Goal: Information Seeking & Learning: Learn about a topic

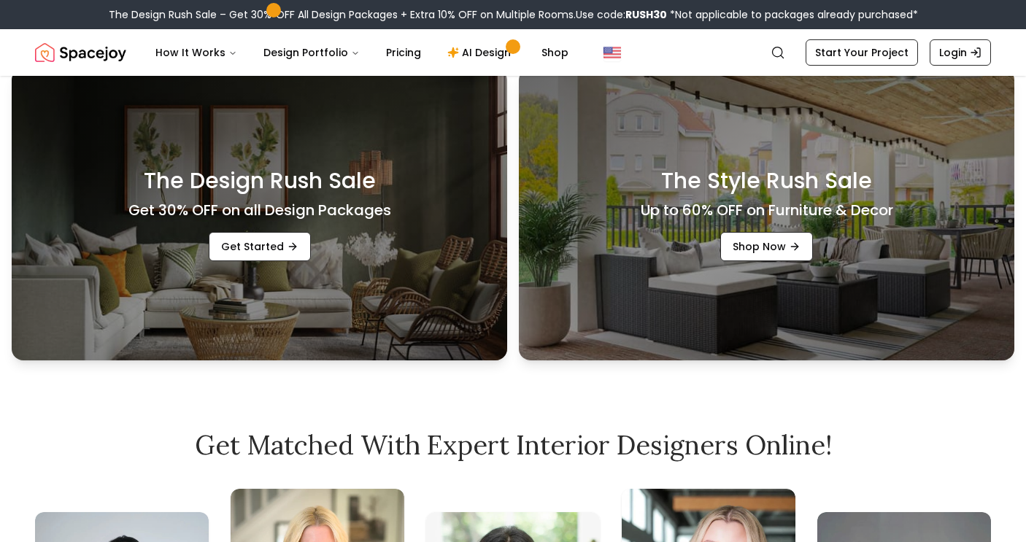
scroll to position [485, 0]
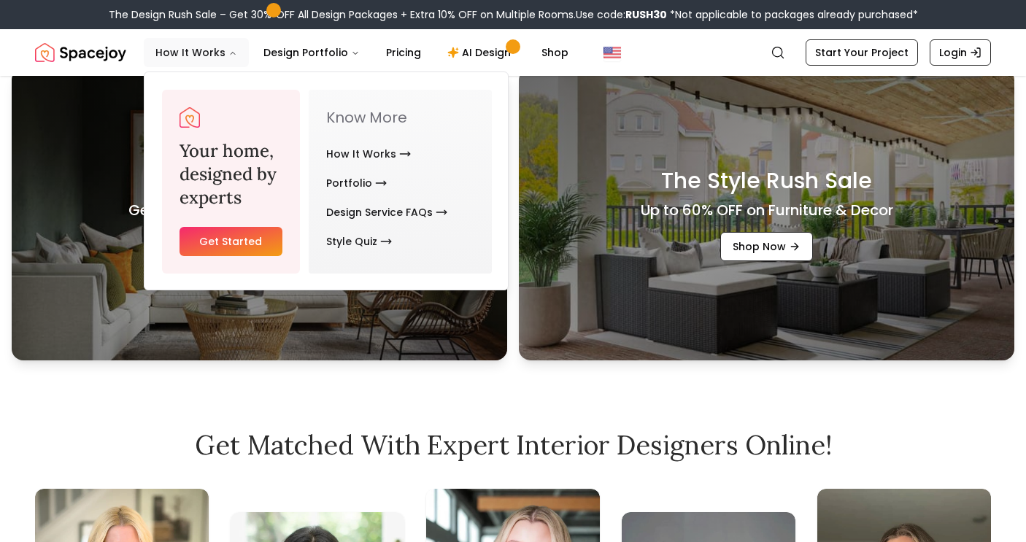
click at [174, 55] on button "How It Works" at bounding box center [196, 52] width 105 height 29
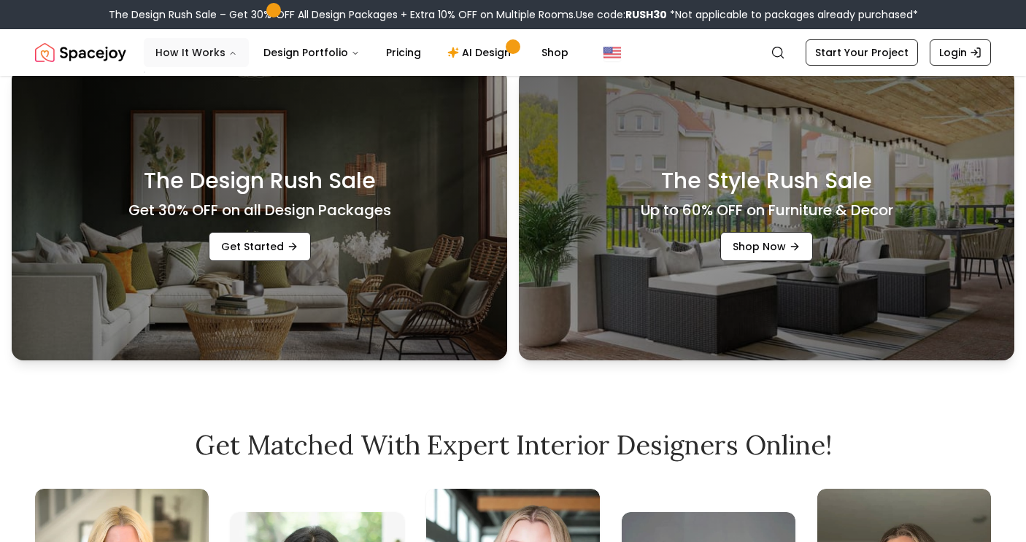
click at [207, 50] on button "How It Works" at bounding box center [196, 52] width 105 height 29
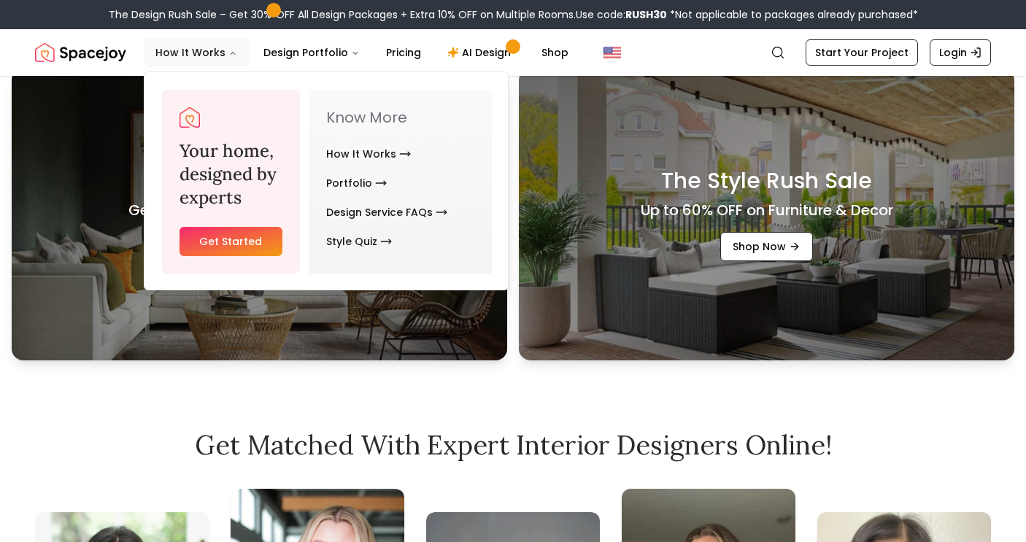
click at [215, 47] on button "How It Works" at bounding box center [196, 52] width 105 height 29
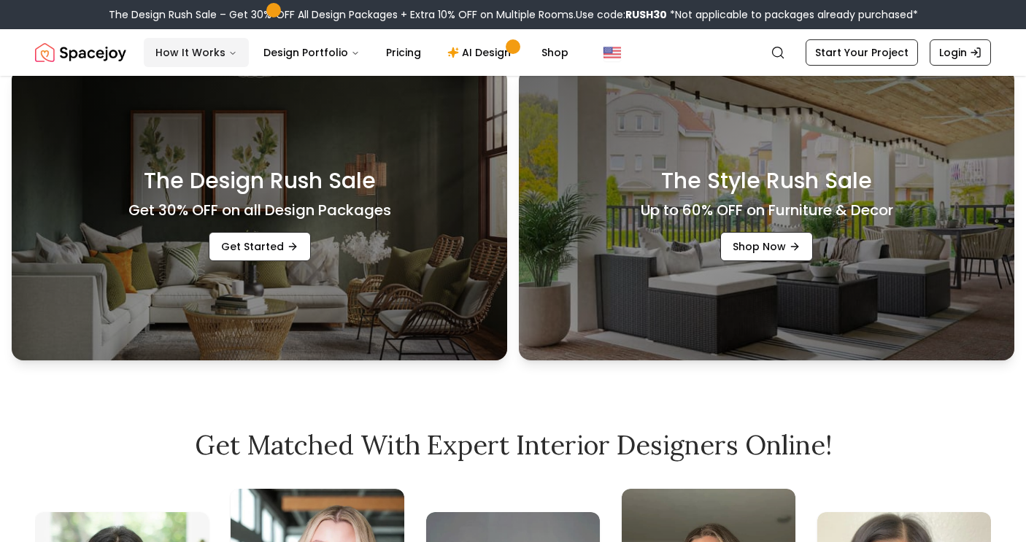
click at [231, 51] on icon "Main" at bounding box center [232, 53] width 9 height 9
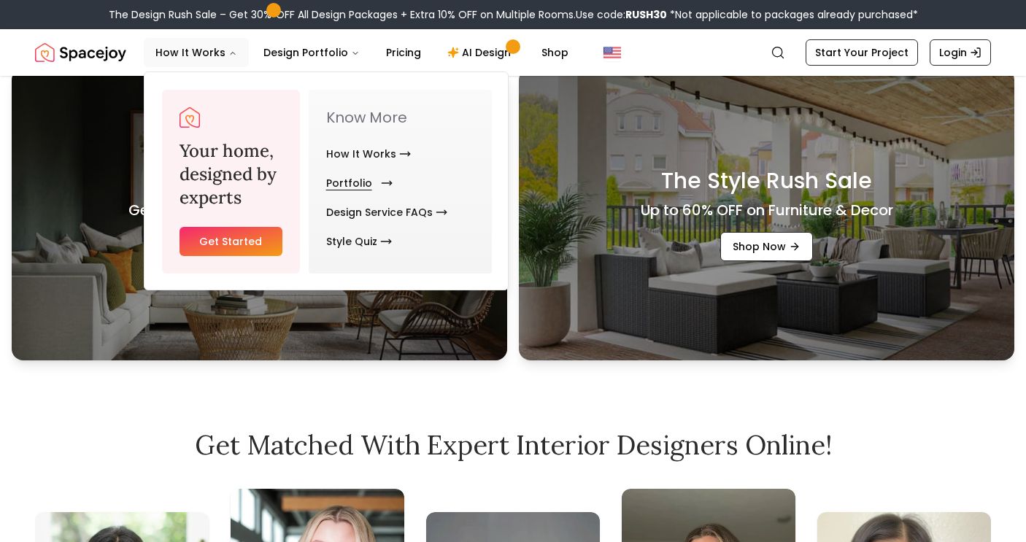
click at [338, 177] on link "Portfolio" at bounding box center [356, 183] width 61 height 29
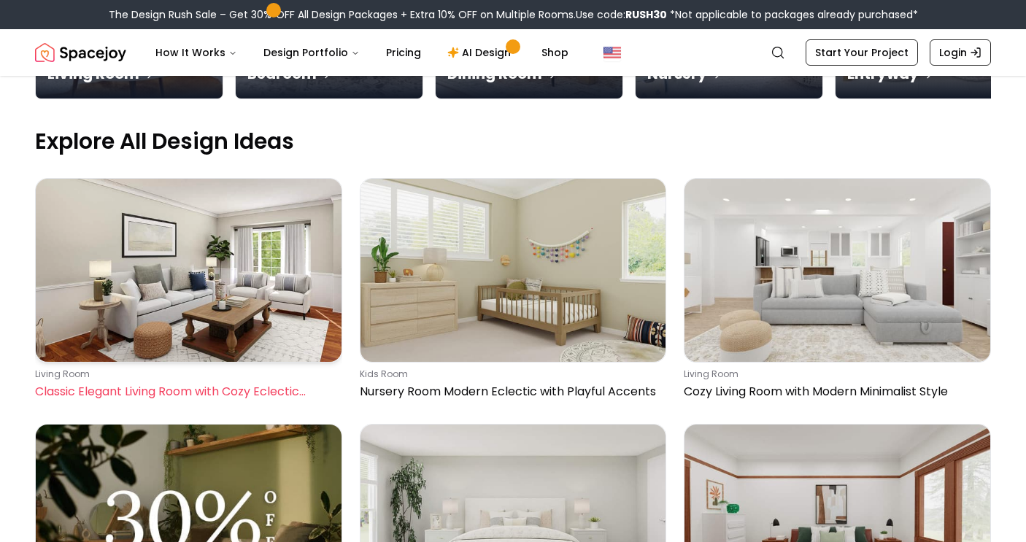
scroll to position [433, 0]
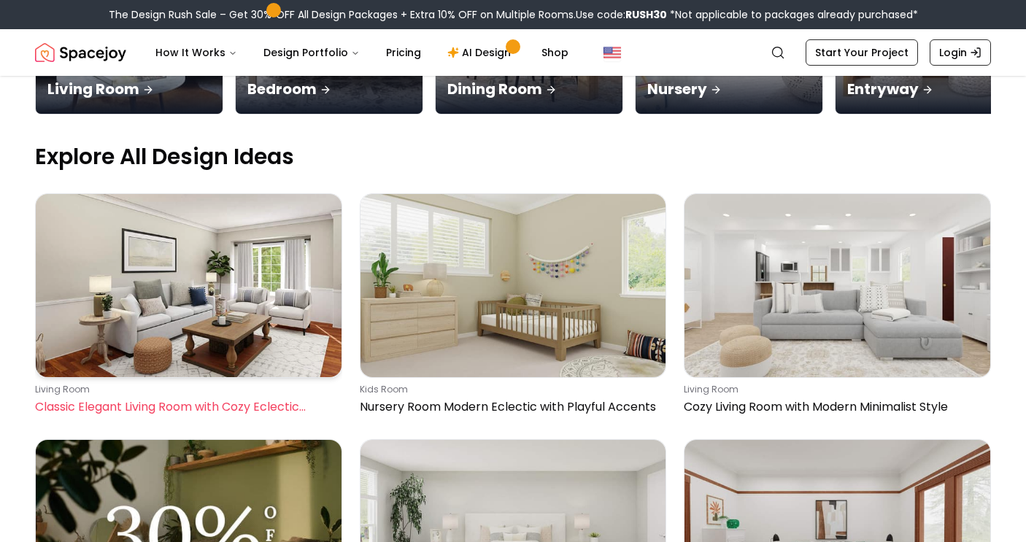
click at [256, 194] on img at bounding box center [189, 285] width 306 height 183
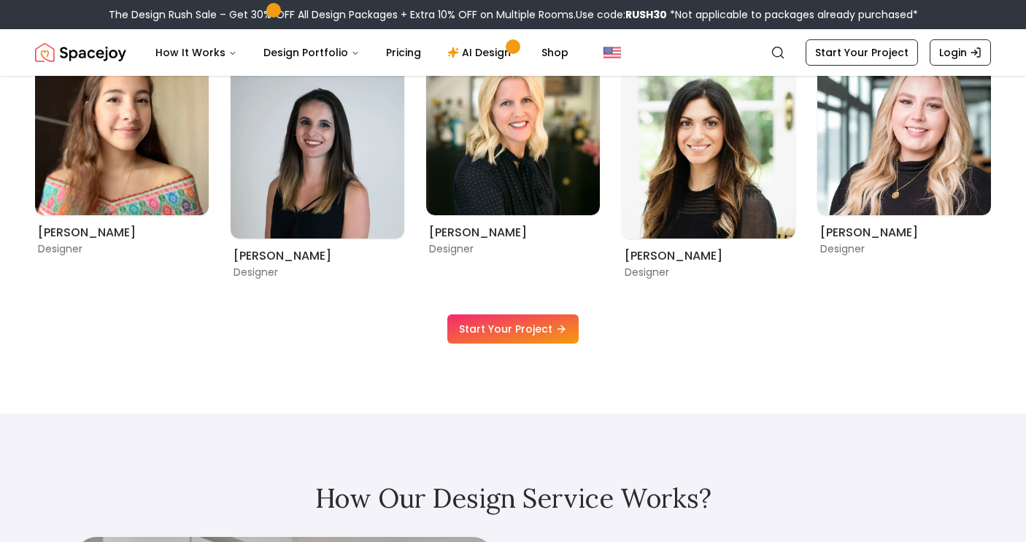
scroll to position [1119, 0]
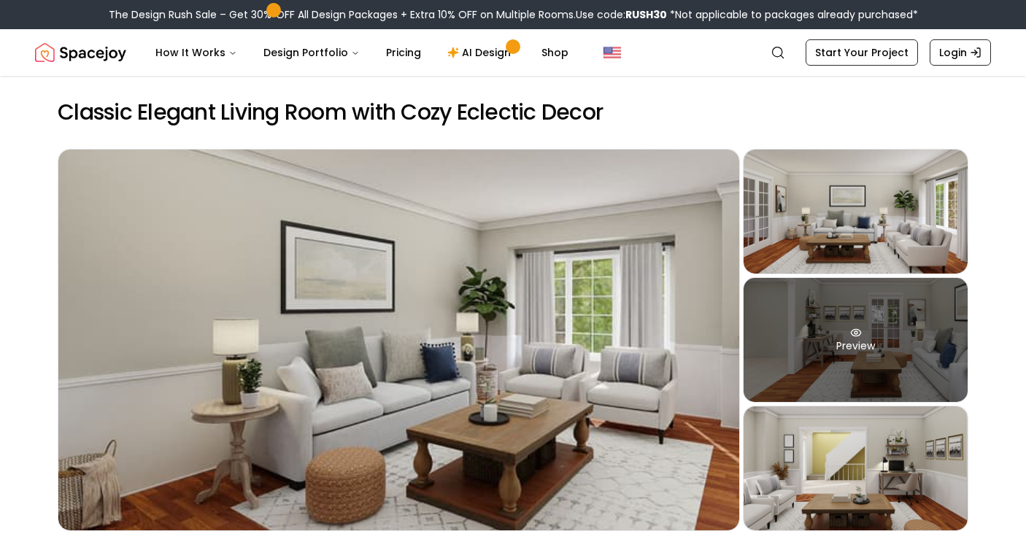
click at [844, 365] on div "Preview" at bounding box center [856, 340] width 224 height 124
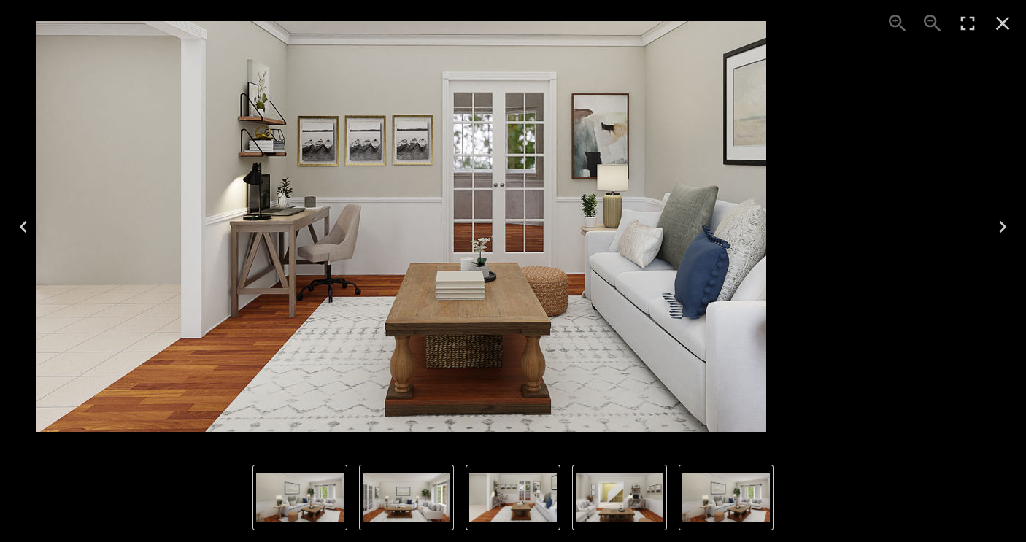
drag, startPoint x: 695, startPoint y: 300, endPoint x: 554, endPoint y: 280, distance: 142.2
click at [554, 280] on img "3 of 4" at bounding box center [401, 226] width 730 height 411
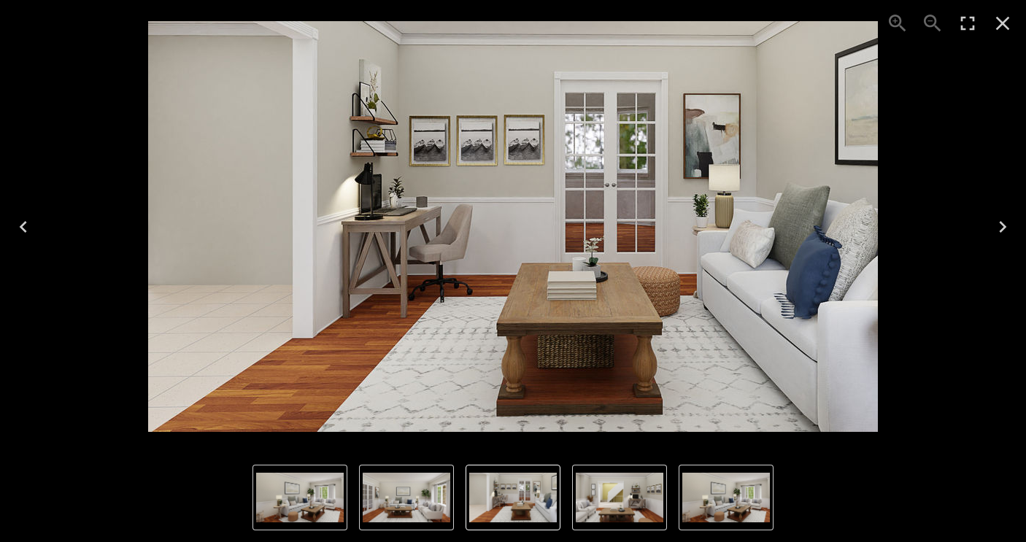
click at [1007, 231] on icon "Next" at bounding box center [1002, 226] width 23 height 23
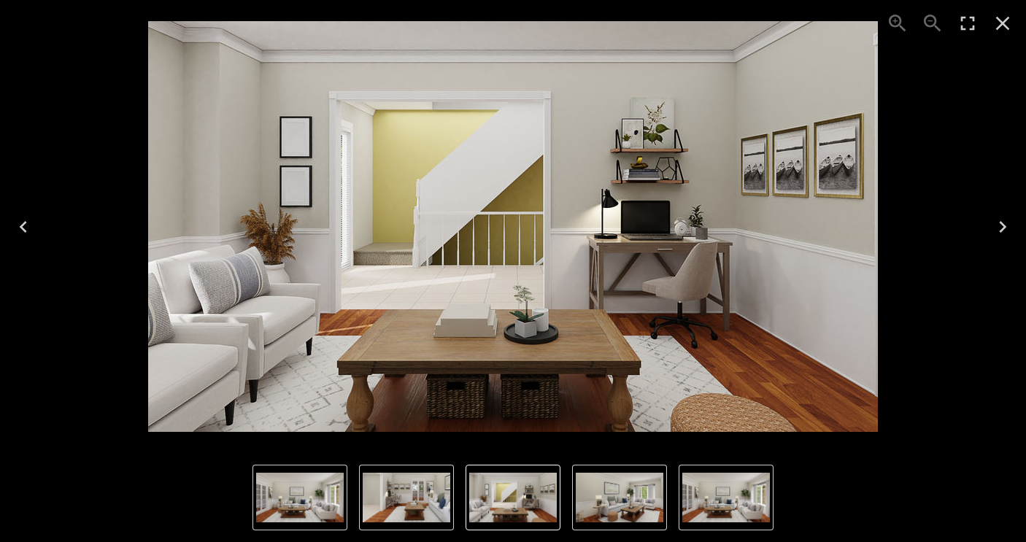
click at [1008, 231] on icon "Next" at bounding box center [1002, 226] width 23 height 23
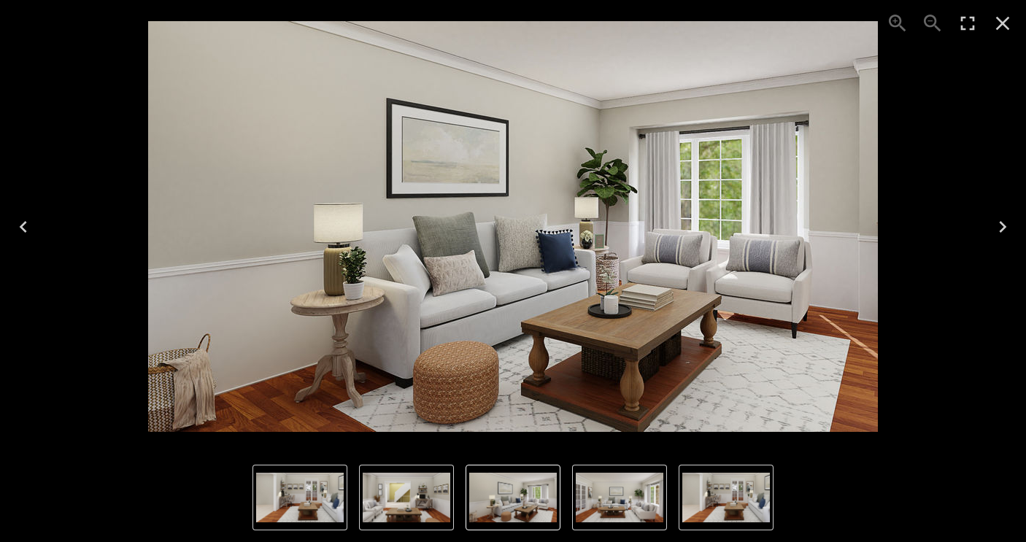
click at [1007, 231] on icon "Next" at bounding box center [1002, 226] width 23 height 23
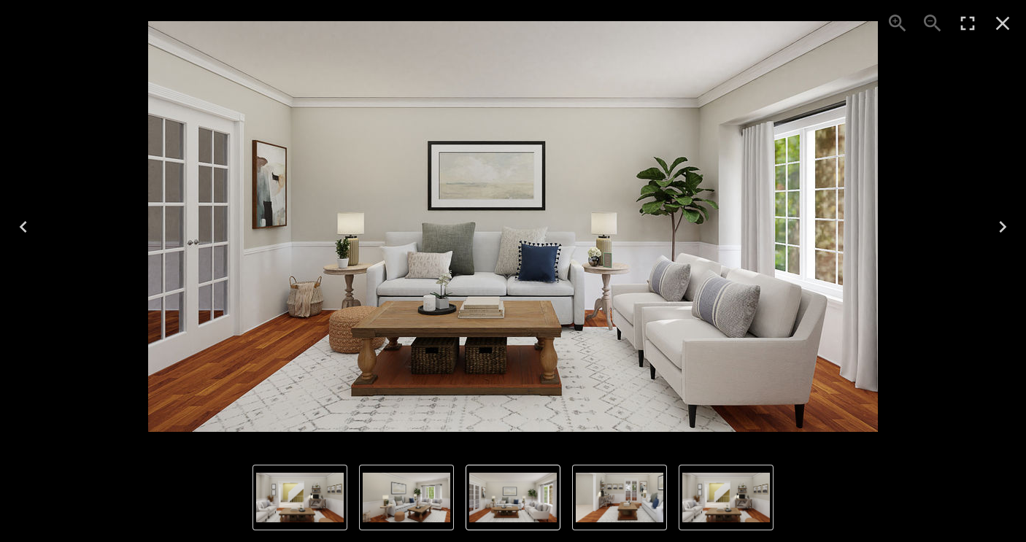
click at [1006, 232] on icon "Next" at bounding box center [1002, 226] width 23 height 23
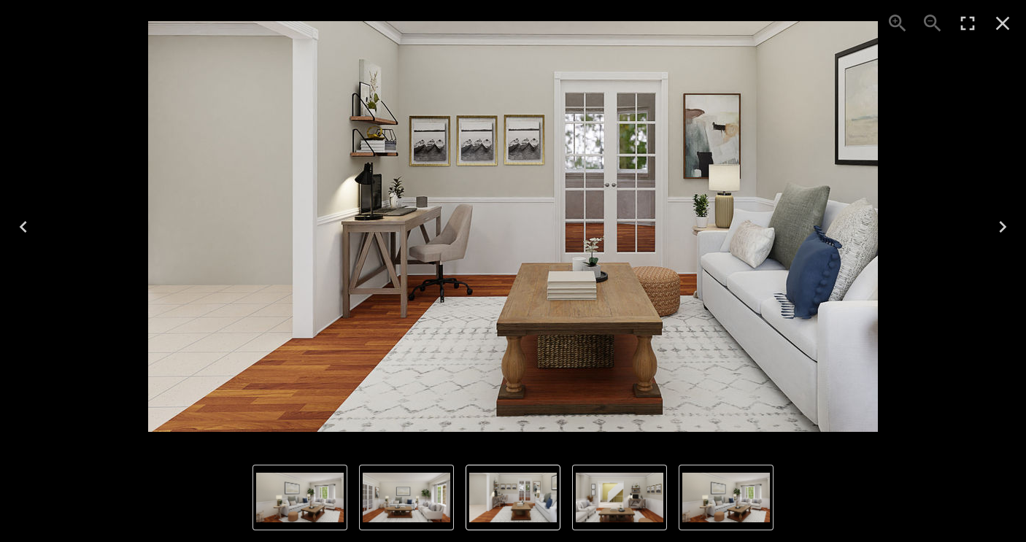
click at [984, 48] on div "3 of 4" at bounding box center [513, 227] width 1003 height 430
click at [409, 520] on img "2 of 4" at bounding box center [407, 498] width 88 height 50
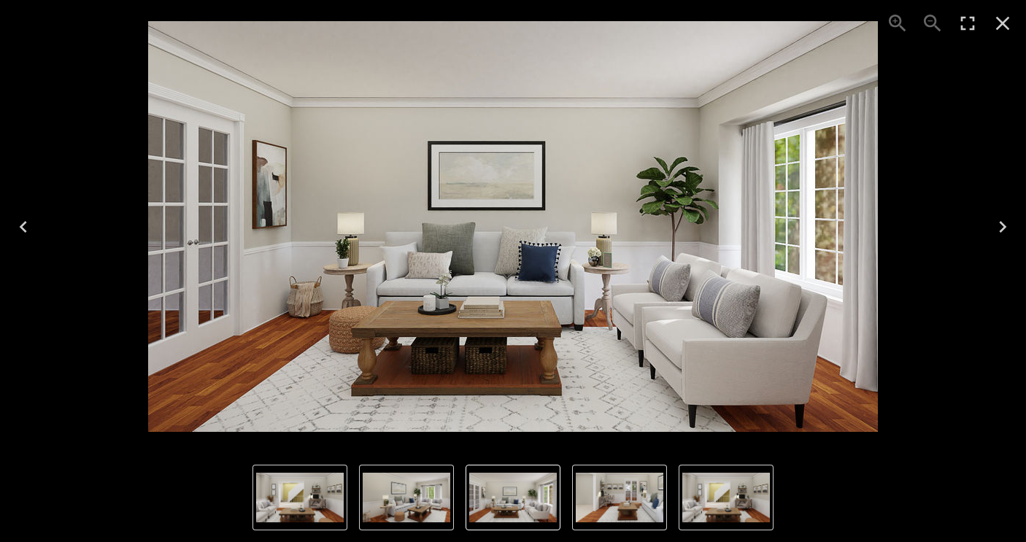
click at [518, 495] on img "2 of 4" at bounding box center [513, 498] width 88 height 50
